Goal: Task Accomplishment & Management: Complete application form

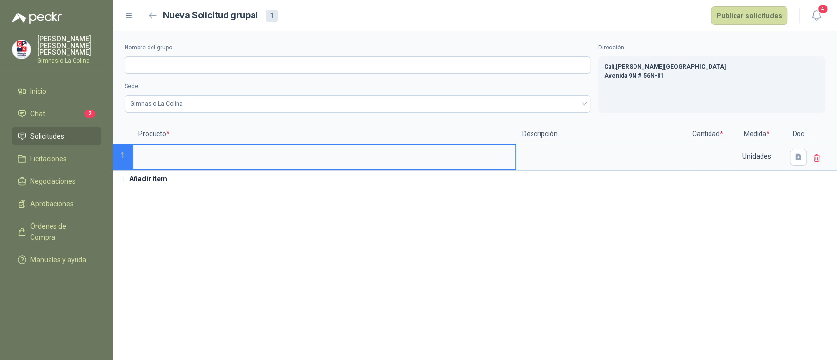
click at [43, 131] on span "Solicitudes" at bounding box center [47, 136] width 34 height 11
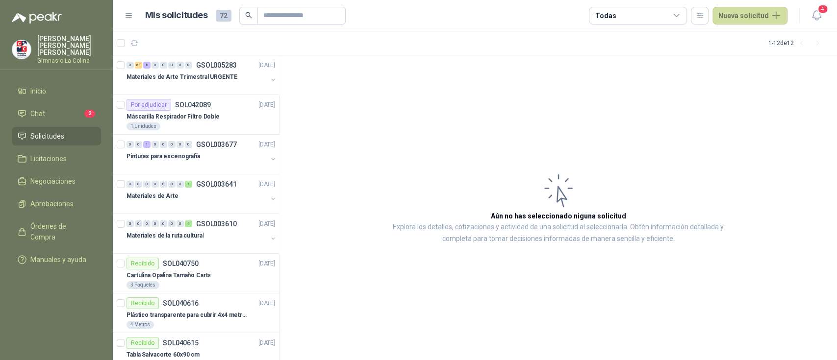
click at [48, 131] on span "Solicitudes" at bounding box center [47, 136] width 34 height 11
click at [63, 131] on span "Solicitudes" at bounding box center [47, 136] width 34 height 11
click at [55, 131] on span "Solicitudes" at bounding box center [47, 136] width 34 height 11
click at [56, 131] on span "Solicitudes" at bounding box center [47, 136] width 34 height 11
click at [57, 131] on span "Solicitudes" at bounding box center [47, 136] width 34 height 11
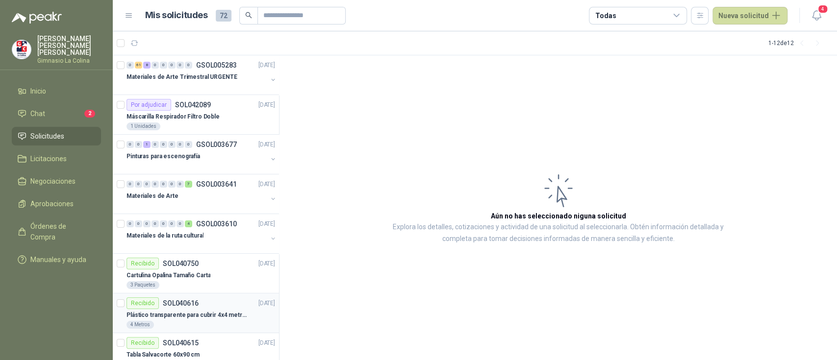
scroll to position [184, 0]
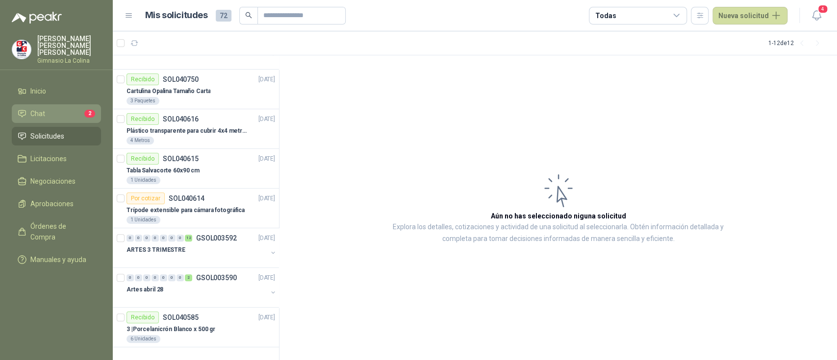
click at [46, 108] on li "Chat 2" at bounding box center [56, 113] width 77 height 11
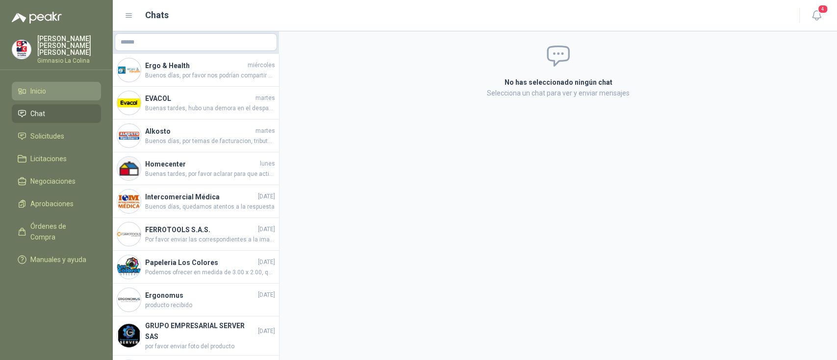
click at [42, 87] on span "Inicio" at bounding box center [38, 91] width 16 height 11
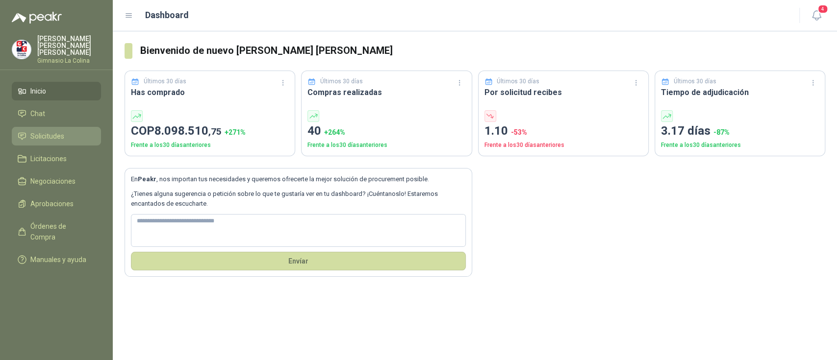
click at [65, 132] on li "Solicitudes" at bounding box center [56, 136] width 77 height 11
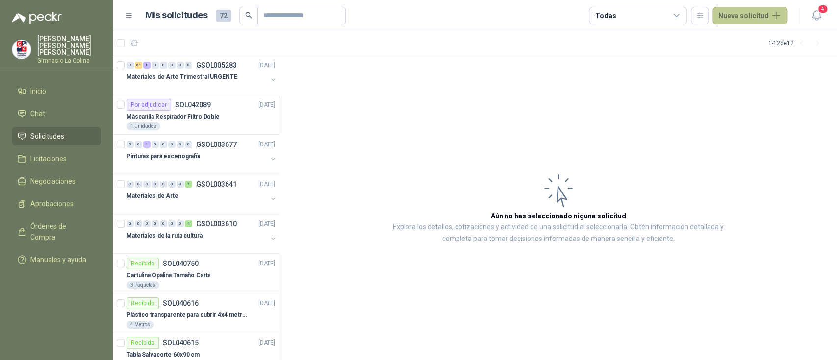
click at [735, 14] on button "Nueva solicitud" at bounding box center [749, 16] width 75 height 18
click at [741, 57] on link "Solicitud grupal" at bounding box center [761, 56] width 83 height 17
